Goal: Information Seeking & Learning: Check status

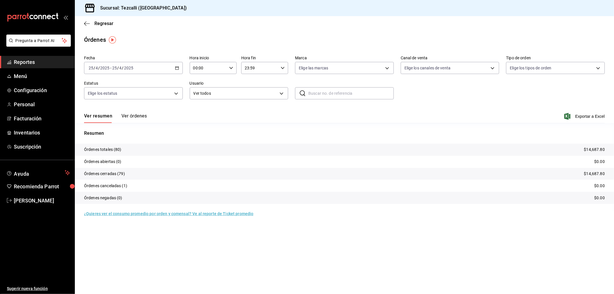
click at [124, 121] on button "Ver órdenes" at bounding box center [133, 118] width 25 height 10
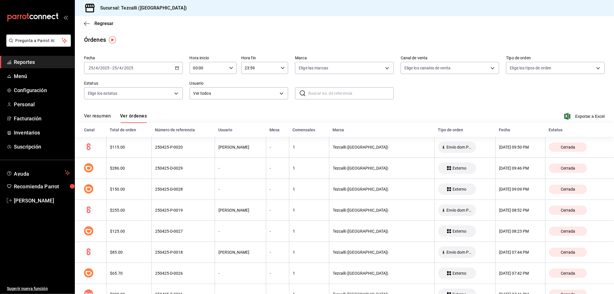
click at [117, 69] on input "25" at bounding box center [114, 68] width 5 height 5
click at [113, 84] on span "Hoy" at bounding box center [111, 85] width 45 height 6
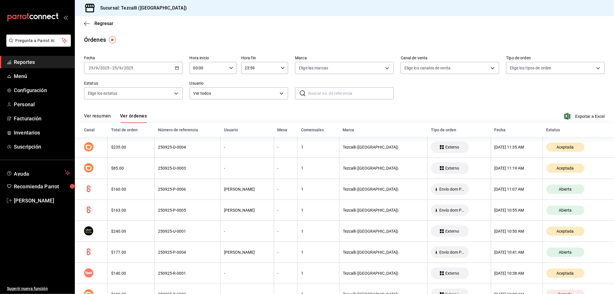
click at [107, 116] on button "Ver resumen" at bounding box center [97, 118] width 27 height 10
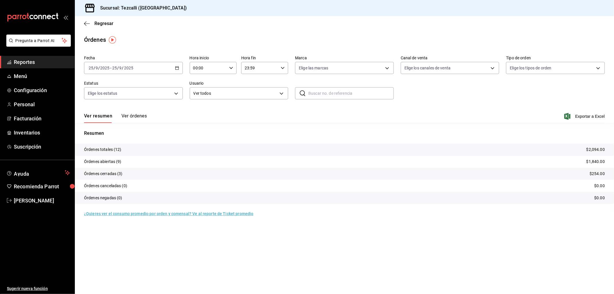
click at [142, 117] on button "Ver órdenes" at bounding box center [133, 118] width 25 height 10
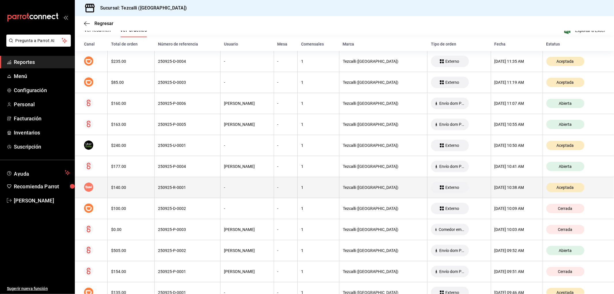
scroll to position [54, 0]
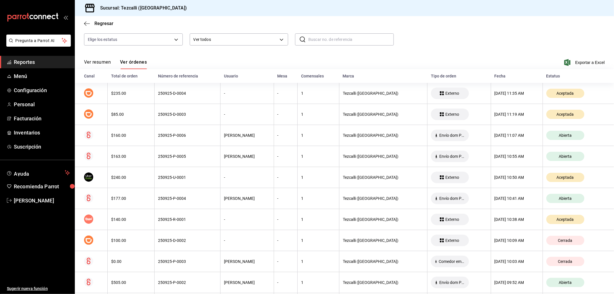
click at [93, 63] on button "Ver resumen" at bounding box center [97, 64] width 27 height 10
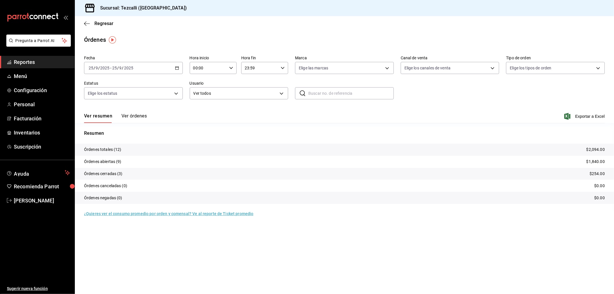
click at [133, 117] on button "Ver órdenes" at bounding box center [133, 118] width 25 height 10
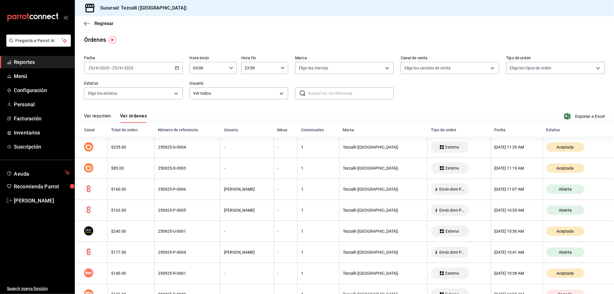
click at [107, 118] on button "Ver resumen" at bounding box center [97, 118] width 27 height 10
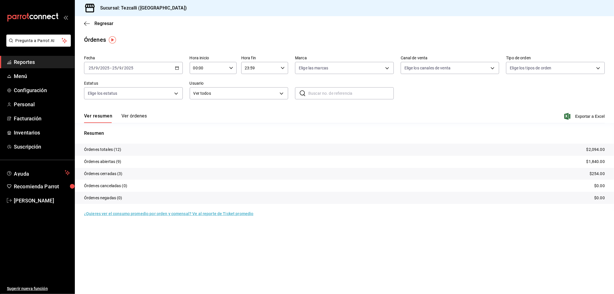
click at [139, 116] on button "Ver órdenes" at bounding box center [133, 118] width 25 height 10
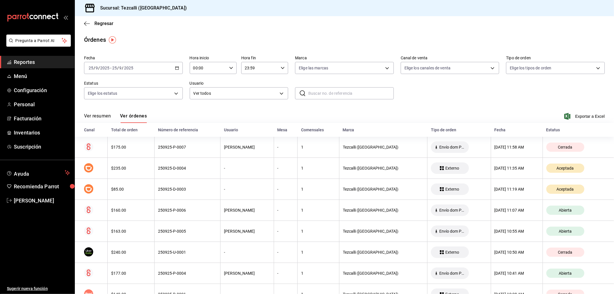
click at [102, 116] on button "Ver resumen" at bounding box center [97, 118] width 27 height 10
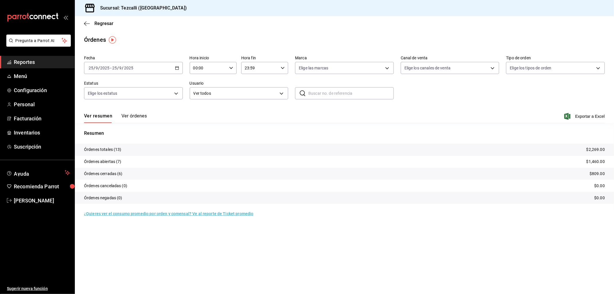
click at [133, 118] on button "Ver órdenes" at bounding box center [133, 118] width 25 height 10
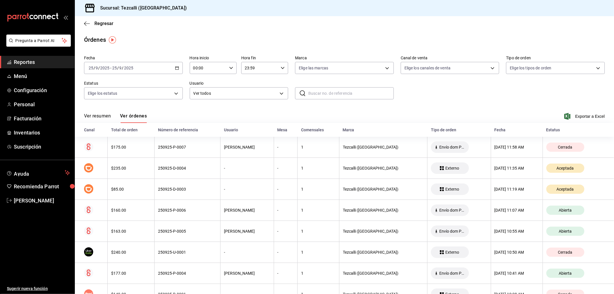
click at [94, 119] on button "Ver resumen" at bounding box center [97, 118] width 27 height 10
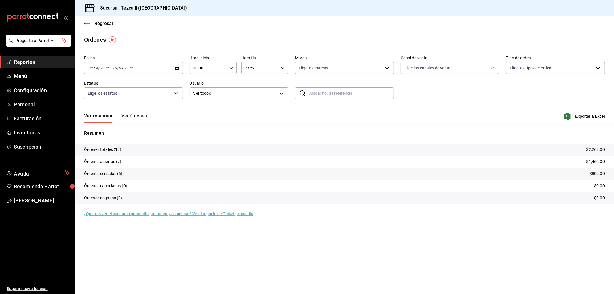
click at [260, 123] on div "Resumen Órdenes totales (13) $2,269.00 Órdenes abiertas (7) $1,460.00 Órdenes c…" at bounding box center [344, 167] width 539 height 88
click at [138, 126] on div "Resumen Órdenes totales (13) $2,269.00 Órdenes abiertas (7) $1,460.00 Órdenes c…" at bounding box center [344, 167] width 539 height 88
click at [138, 117] on button "Ver órdenes" at bounding box center [133, 118] width 25 height 10
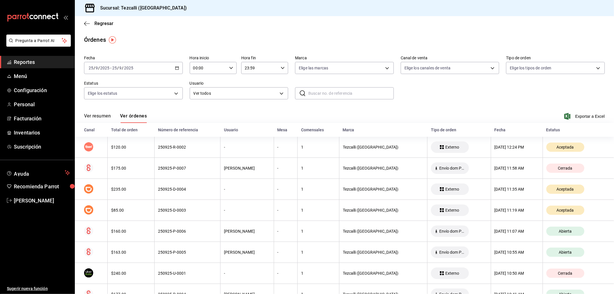
click at [95, 116] on button "Ver resumen" at bounding box center [97, 118] width 27 height 10
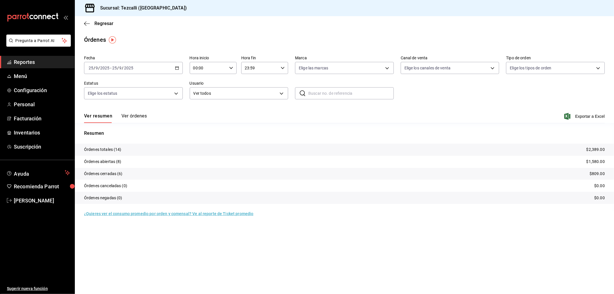
click at [55, 62] on span "Reportes" at bounding box center [42, 62] width 56 height 8
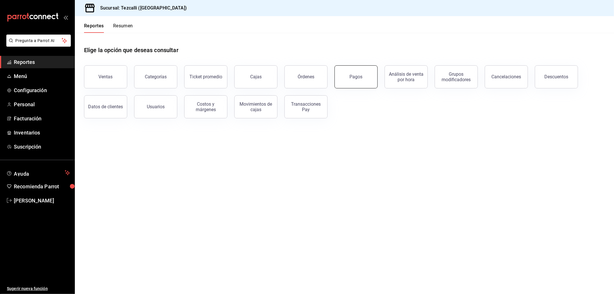
click at [356, 75] on div "Pagos" at bounding box center [356, 76] width 13 height 5
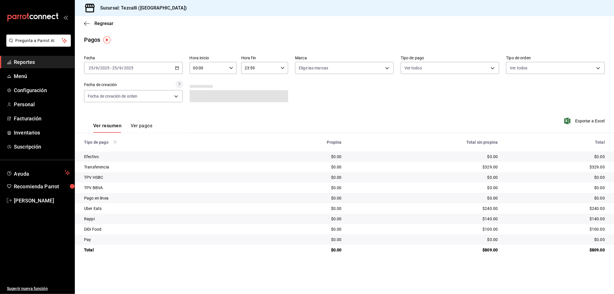
click at [174, 72] on div "[DATE] [DATE] - [DATE] [DATE]" at bounding box center [133, 68] width 99 height 12
click at [121, 151] on span "Rango de fechas" at bounding box center [111, 150] width 45 height 6
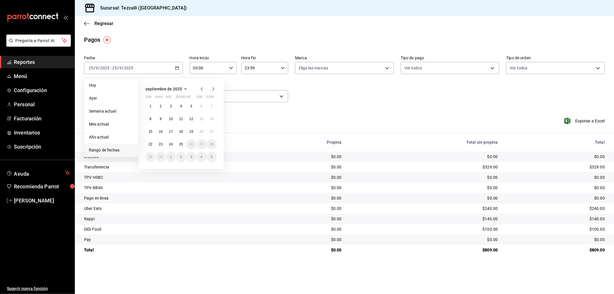
click at [198, 88] on icon "button" at bounding box center [201, 88] width 7 height 7
click at [191, 106] on abbr "1" at bounding box center [191, 106] width 2 height 4
click at [213, 158] on abbr "31" at bounding box center [212, 157] width 4 height 4
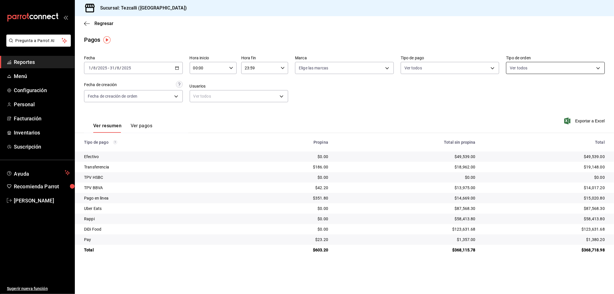
click at [525, 69] on body "Pregunta a Parrot AI Reportes Menú Configuración Personal Facturación Inventari…" at bounding box center [307, 147] width 614 height 294
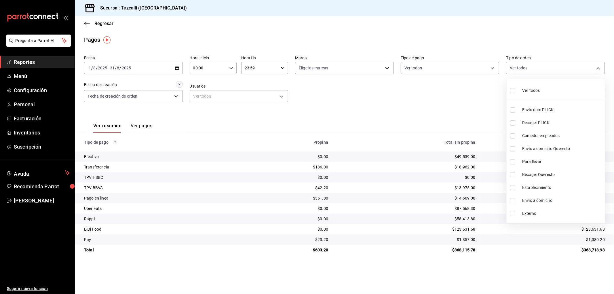
click at [530, 92] on span "Ver todos" at bounding box center [531, 90] width 18 height 6
type input "d2592e8d-4edd-4161-a95e-4339205dd099,49f02905-787d-4136-95a9-85022fcdb814,3f5d8…"
checkbox input "true"
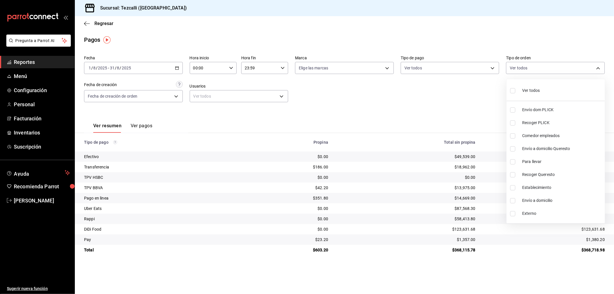
checkbox input "true"
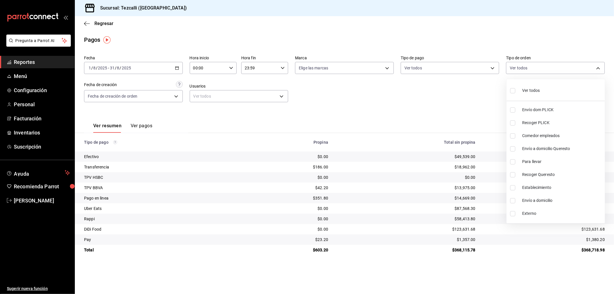
checkbox input "true"
click at [522, 216] on span "Externo" at bounding box center [562, 213] width 80 height 6
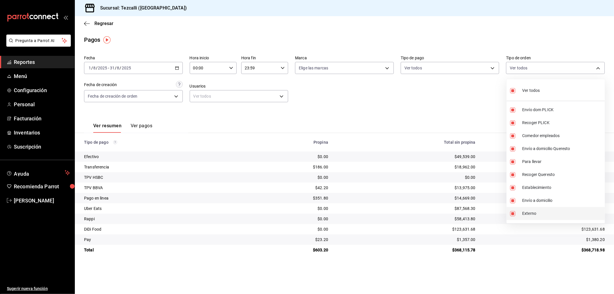
type input "d2592e8d-4edd-4161-a95e-4339205dd099,49f02905-787d-4136-95a9-85022fcdb814,3f5d8…"
checkbox input "false"
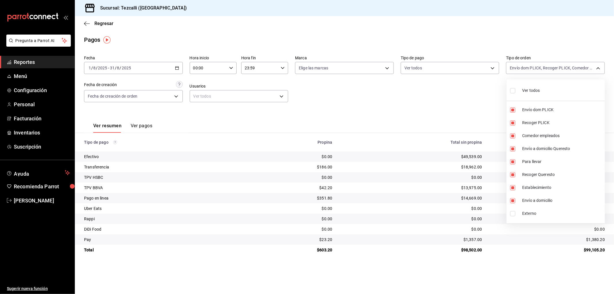
click at [360, 125] on div at bounding box center [307, 147] width 614 height 294
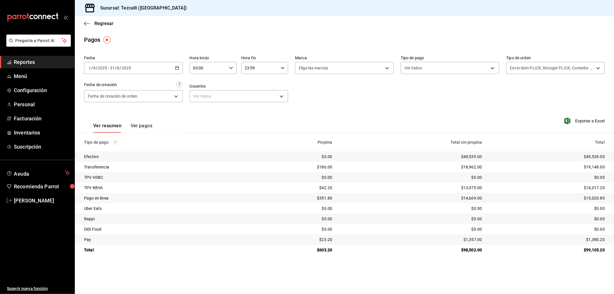
click at [155, 68] on div "[DATE] [DATE] - [DATE] [DATE]" at bounding box center [133, 68] width 99 height 12
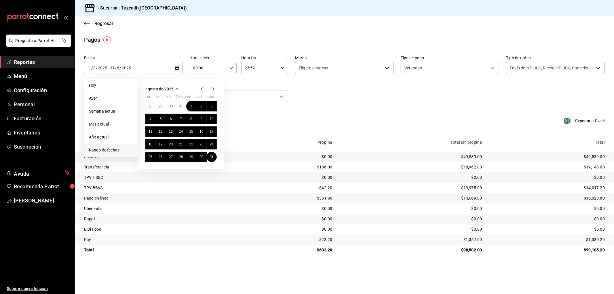
click at [203, 89] on icon "button" at bounding box center [201, 88] width 7 height 7
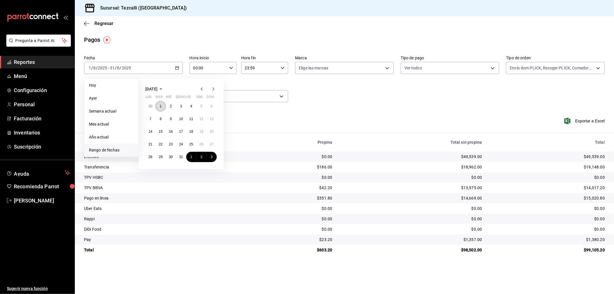
click at [162, 108] on button "1" at bounding box center [160, 106] width 10 height 10
click at [183, 155] on button "31" at bounding box center [181, 157] width 10 height 10
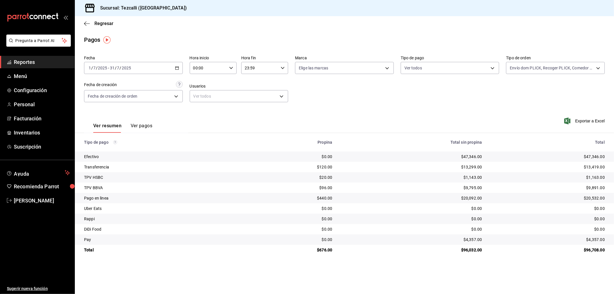
click at [169, 65] on div "[DATE] [DATE] - [DATE] [DATE]" at bounding box center [133, 68] width 99 height 12
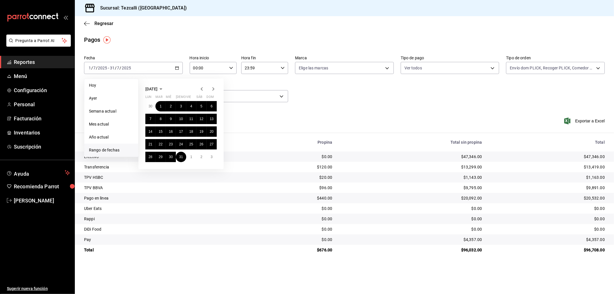
click at [213, 90] on icon "button" at bounding box center [213, 88] width 7 height 7
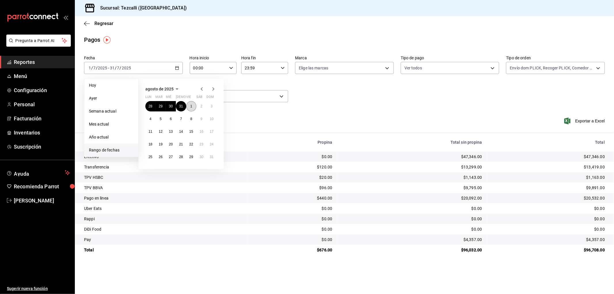
click at [189, 106] on button "1" at bounding box center [191, 106] width 10 height 10
click at [213, 157] on abbr "31" at bounding box center [212, 157] width 4 height 4
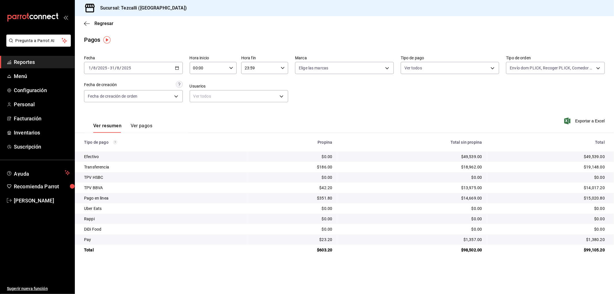
click at [143, 68] on div "[DATE] [DATE] - [DATE] [DATE]" at bounding box center [133, 68] width 99 height 12
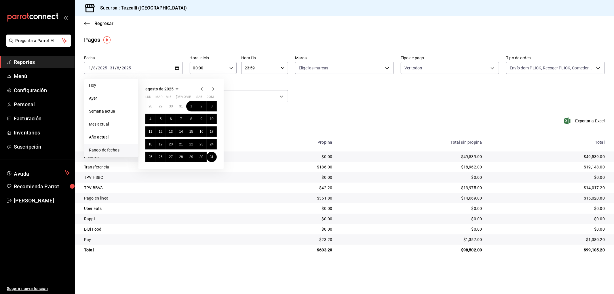
click at [201, 90] on icon "button" at bounding box center [201, 88] width 7 height 7
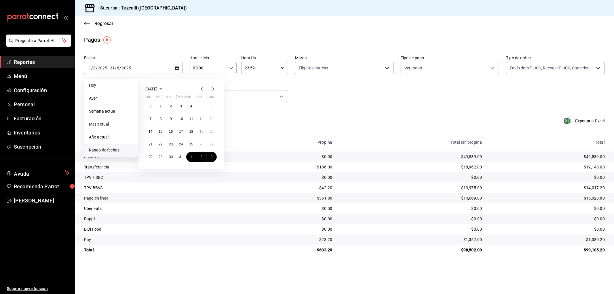
click at [201, 90] on icon "button" at bounding box center [201, 88] width 7 height 7
click at [211, 106] on abbr "1" at bounding box center [212, 106] width 2 height 4
click at [148, 171] on button "30" at bounding box center [150, 169] width 10 height 10
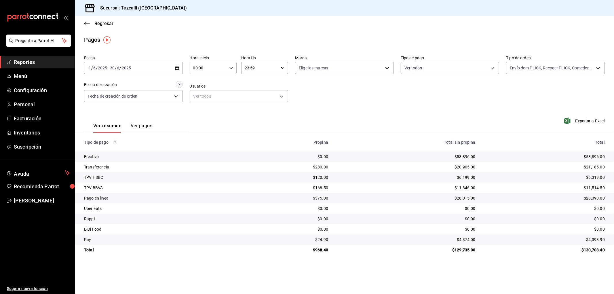
click at [164, 70] on div "[DATE] [DATE] - [DATE] [DATE]" at bounding box center [133, 68] width 99 height 12
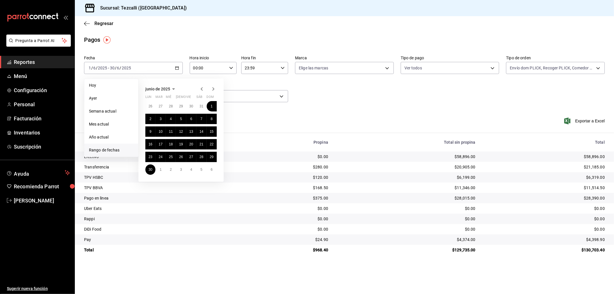
click at [204, 91] on icon "button" at bounding box center [201, 88] width 7 height 7
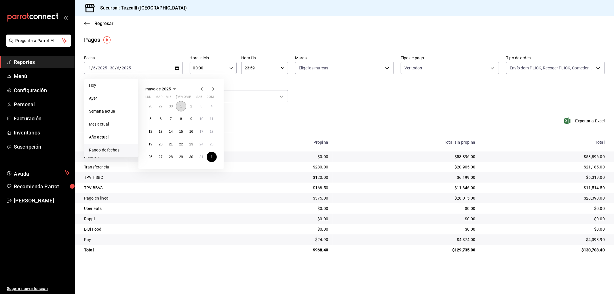
click at [180, 105] on button "1" at bounding box center [181, 106] width 10 height 10
click at [204, 160] on button "31" at bounding box center [201, 157] width 10 height 10
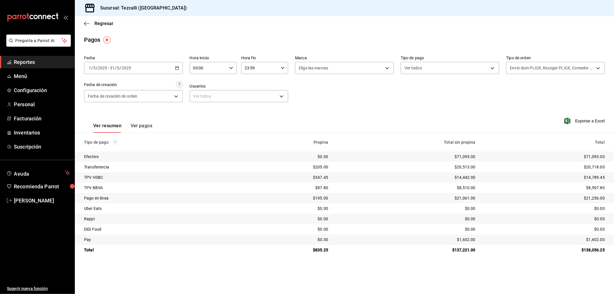
click at [165, 68] on div "[DATE] [DATE] - [DATE] [DATE]" at bounding box center [133, 68] width 99 height 12
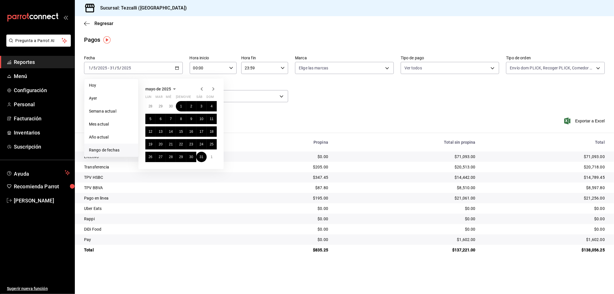
click at [212, 90] on icon "button" at bounding box center [213, 88] width 7 height 7
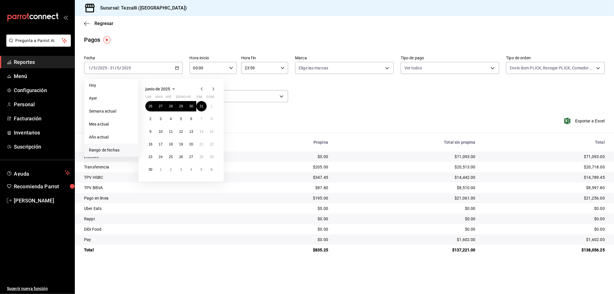
click at [212, 90] on icon "button" at bounding box center [213, 88] width 7 height 7
click at [157, 104] on button "1" at bounding box center [160, 106] width 10 height 10
click at [179, 155] on button "31" at bounding box center [181, 157] width 10 height 10
